Goal: Task Accomplishment & Management: Manage account settings

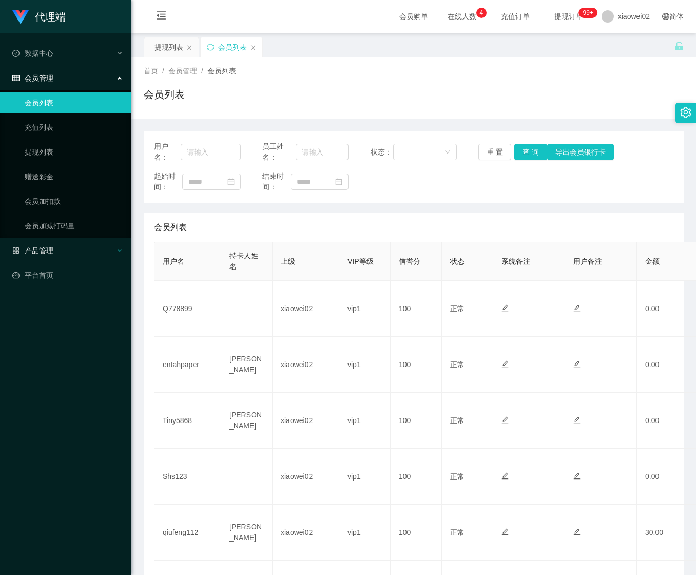
click at [54, 242] on div "产品管理" at bounding box center [65, 250] width 131 height 21
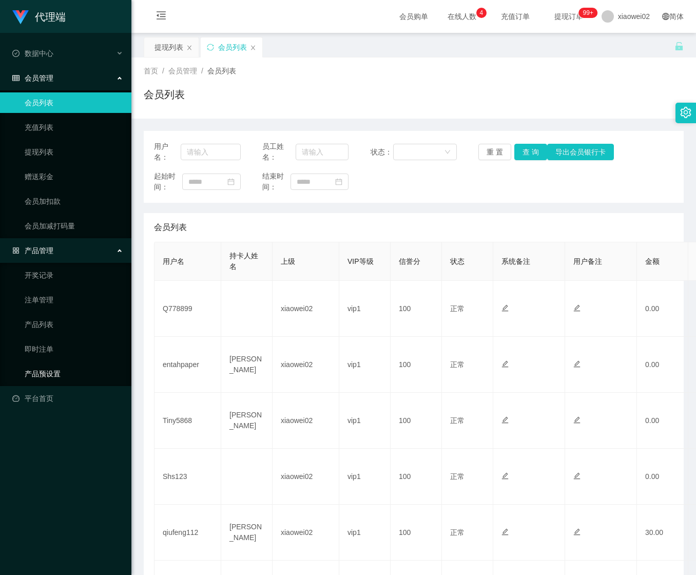
click at [47, 368] on link "产品预设置" at bounding box center [74, 373] width 99 height 21
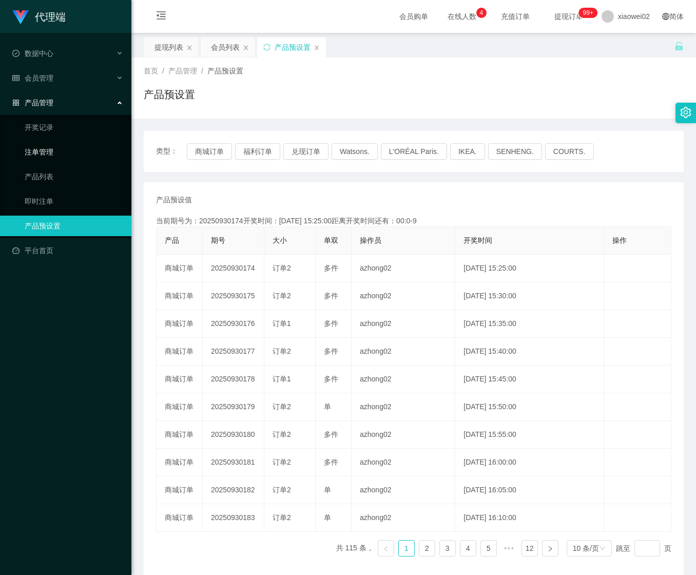
click at [65, 151] on link "注单管理" at bounding box center [74, 152] width 99 height 21
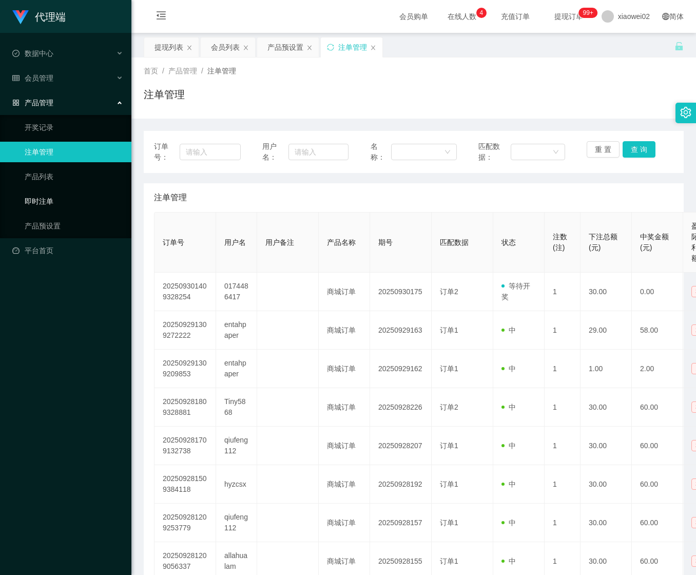
click at [57, 205] on link "即时注单" at bounding box center [74, 201] width 99 height 21
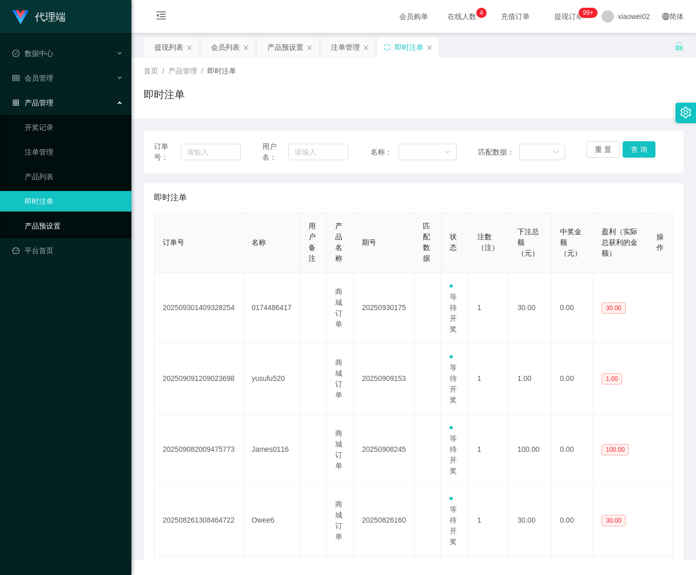
click at [57, 216] on link "产品预设置" at bounding box center [74, 226] width 99 height 21
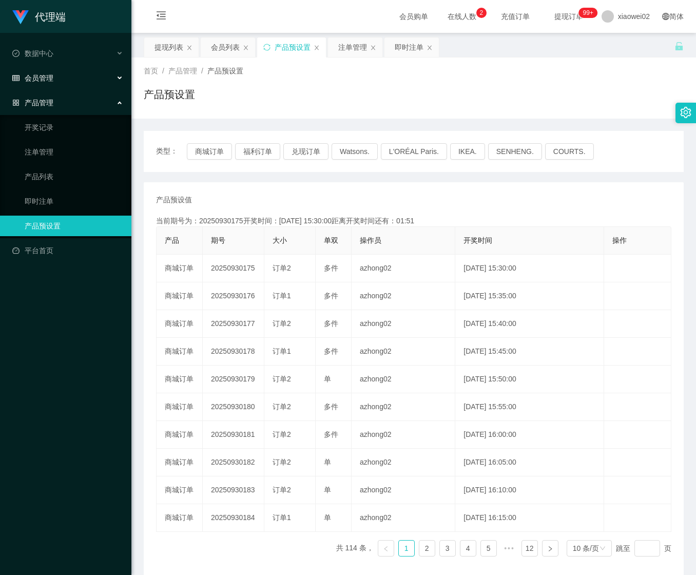
drag, startPoint x: 53, startPoint y: 79, endPoint x: 51, endPoint y: 85, distance: 6.5
click at [52, 79] on div "会员管理" at bounding box center [65, 78] width 131 height 21
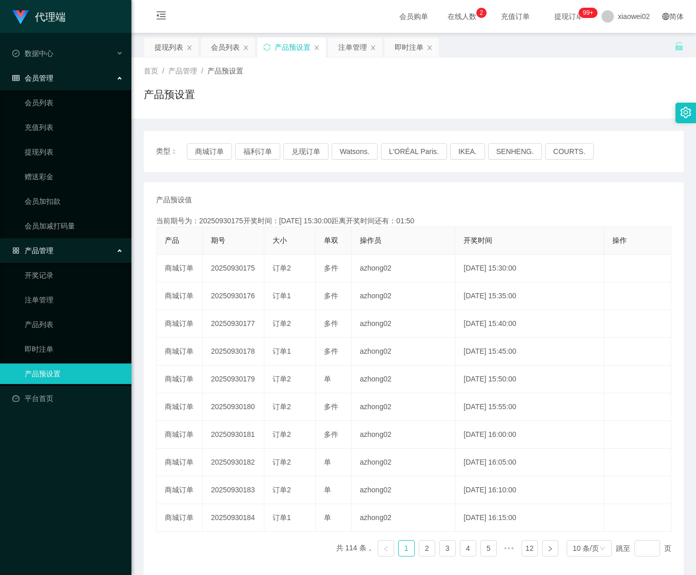
click at [55, 163] on ul "会员列表 充值列表 提现列表 赠送彩金 会员加扣款 会员加减打码量" at bounding box center [65, 164] width 131 height 148
click at [56, 159] on link "提现列表" at bounding box center [74, 152] width 99 height 21
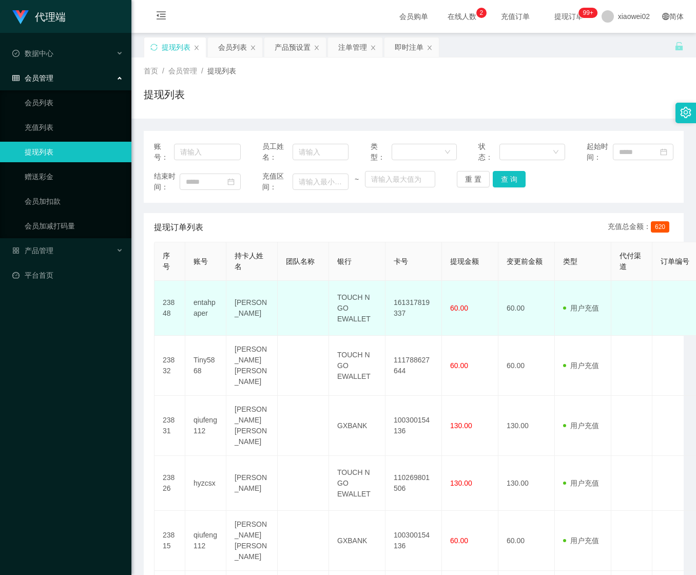
click at [348, 294] on td "TOUCH N GO EWALLET" at bounding box center [357, 308] width 56 height 55
click at [349, 293] on td "TOUCH N GO EWALLET" at bounding box center [357, 308] width 56 height 55
copy td "TOUCH N GO EWALLET"
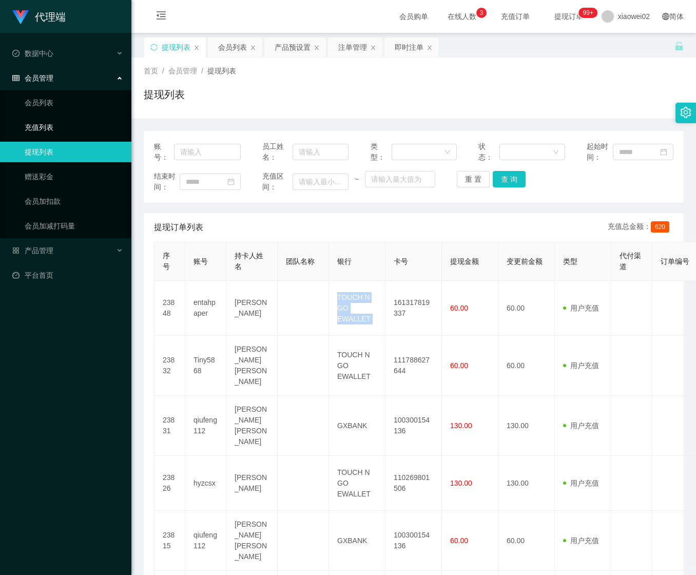
click at [46, 119] on link "充值列表" at bounding box center [74, 127] width 99 height 21
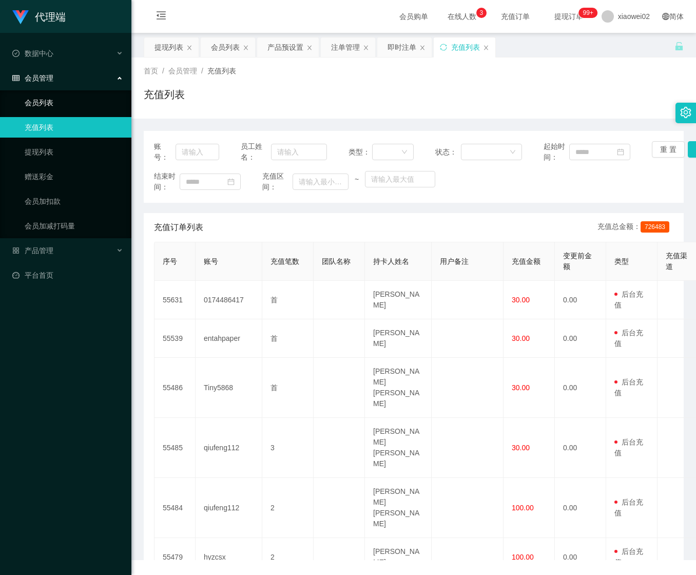
click at [54, 92] on link "会员列表" at bounding box center [74, 102] width 99 height 21
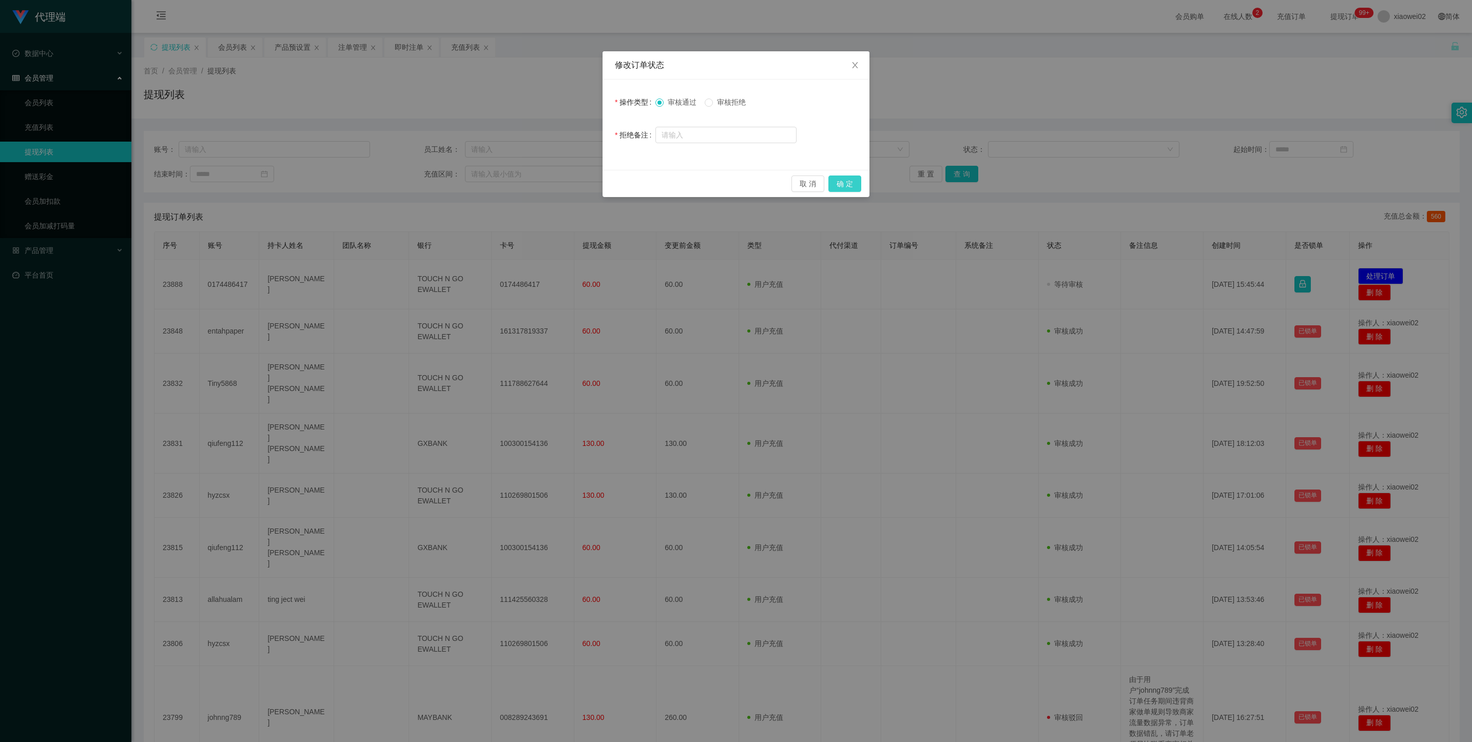
click at [857, 185] on button "确 定" at bounding box center [844, 184] width 33 height 16
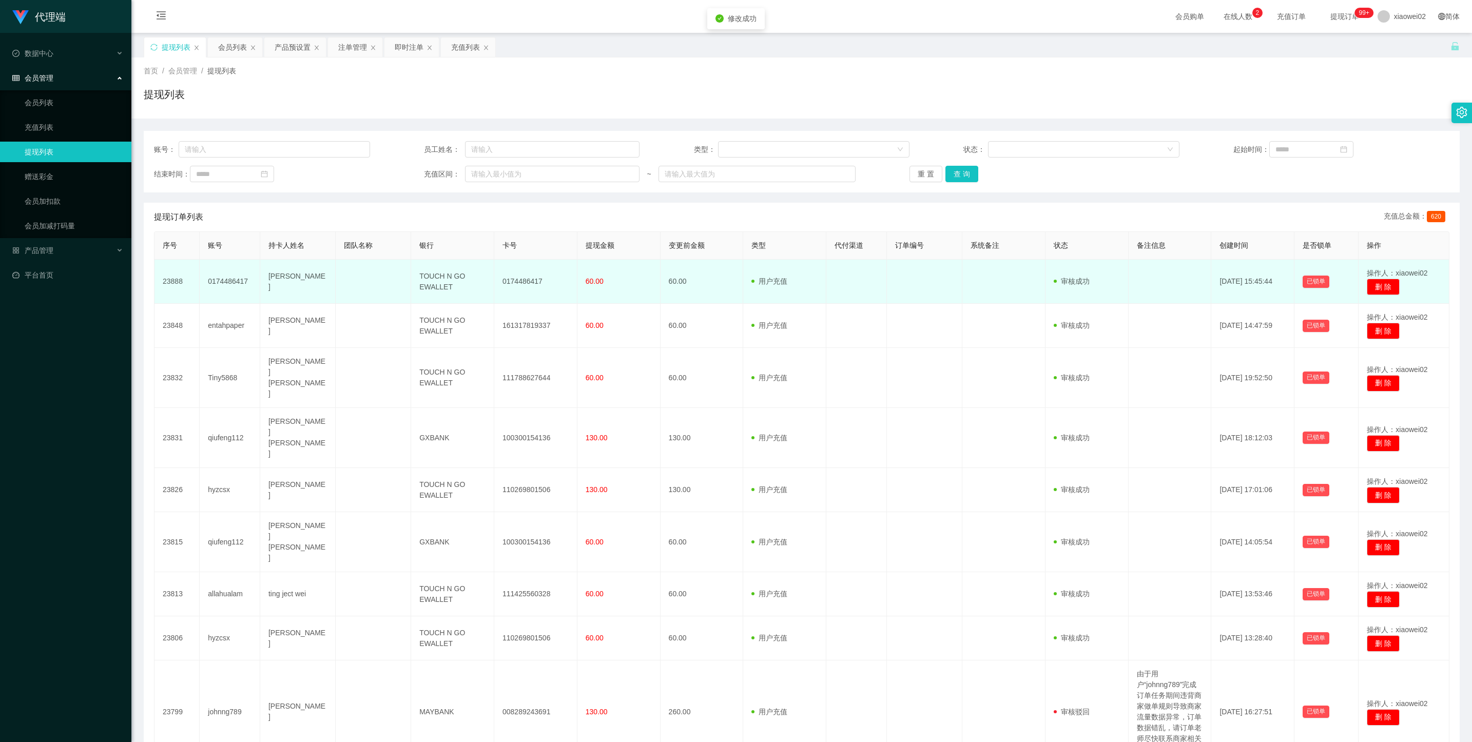
click at [515, 279] on td "0174486417" at bounding box center [535, 282] width 83 height 44
drag, startPoint x: 515, startPoint y: 279, endPoint x: 537, endPoint y: 268, distance: 25.0
click at [515, 278] on td "0174486417" at bounding box center [535, 282] width 83 height 44
copy td "0174486417"
